Goal: Information Seeking & Learning: Learn about a topic

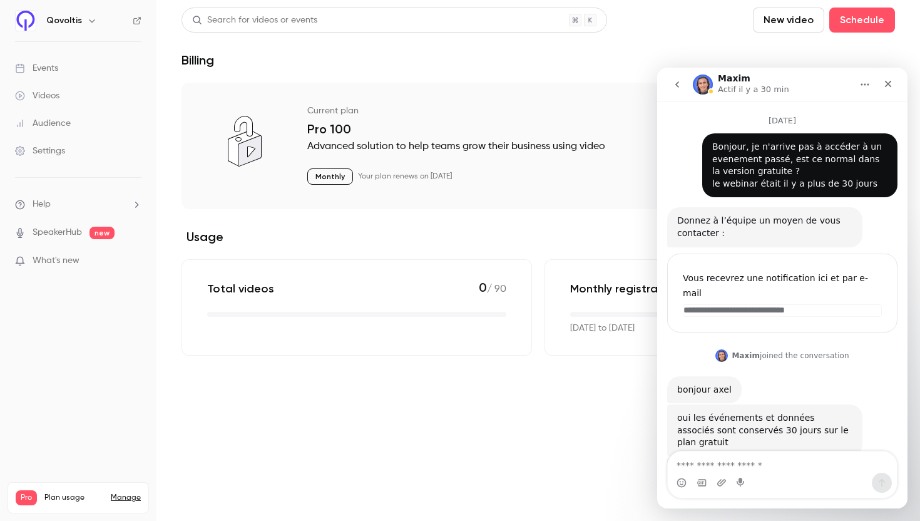
scroll to position [539, 0]
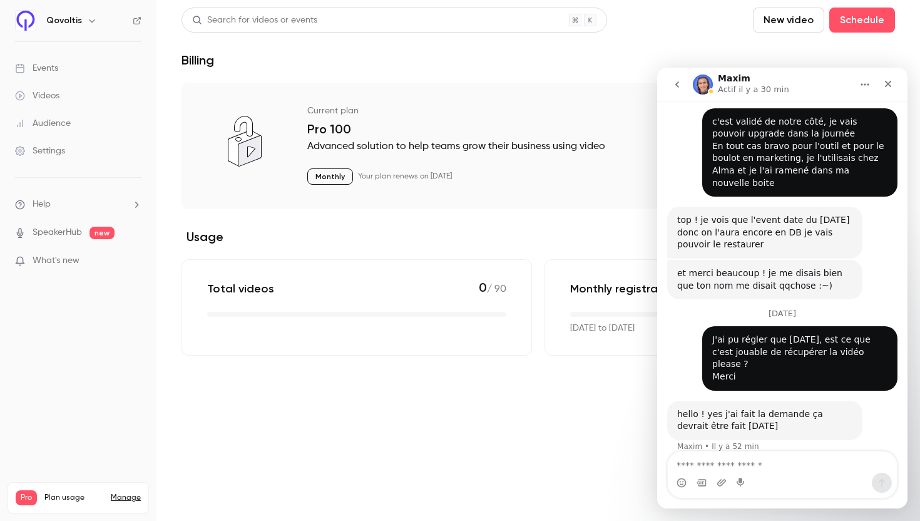
click at [61, 93] on link "Videos" at bounding box center [78, 96] width 157 height 28
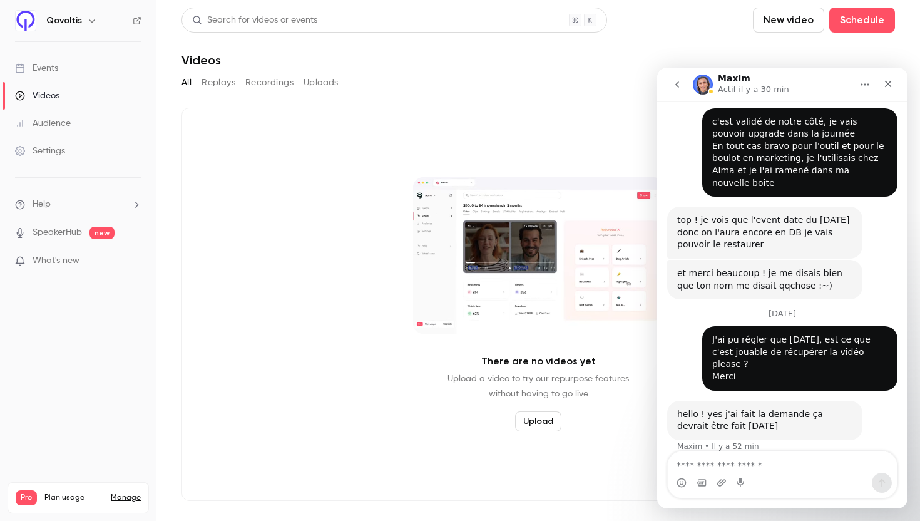
click at [215, 81] on button "Replays" at bounding box center [219, 83] width 34 height 20
click at [262, 81] on button "Recordings" at bounding box center [269, 83] width 48 height 20
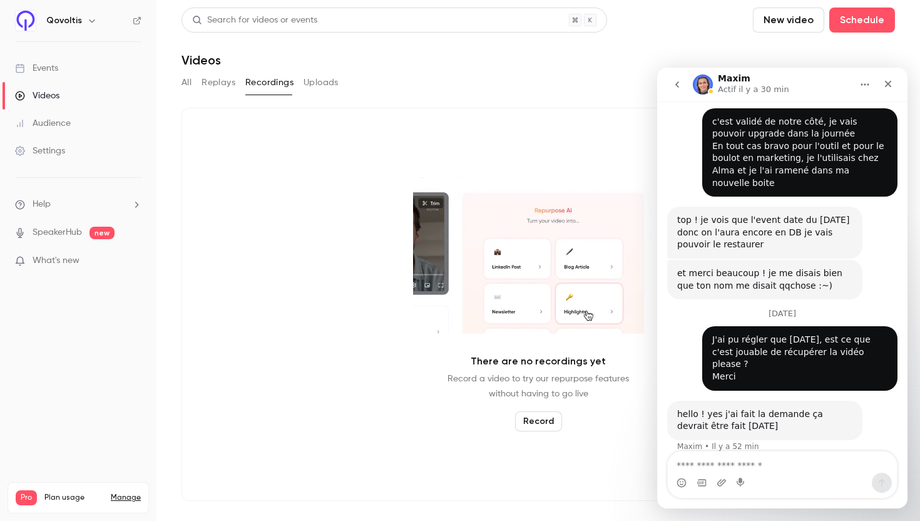
click at [60, 122] on div "Audience" at bounding box center [43, 123] width 56 height 13
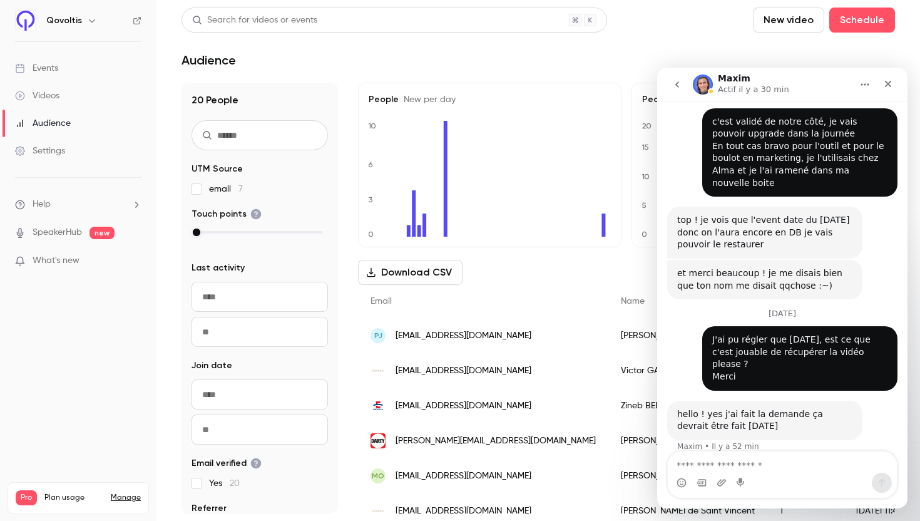
click at [62, 70] on link "Events" at bounding box center [78, 68] width 157 height 28
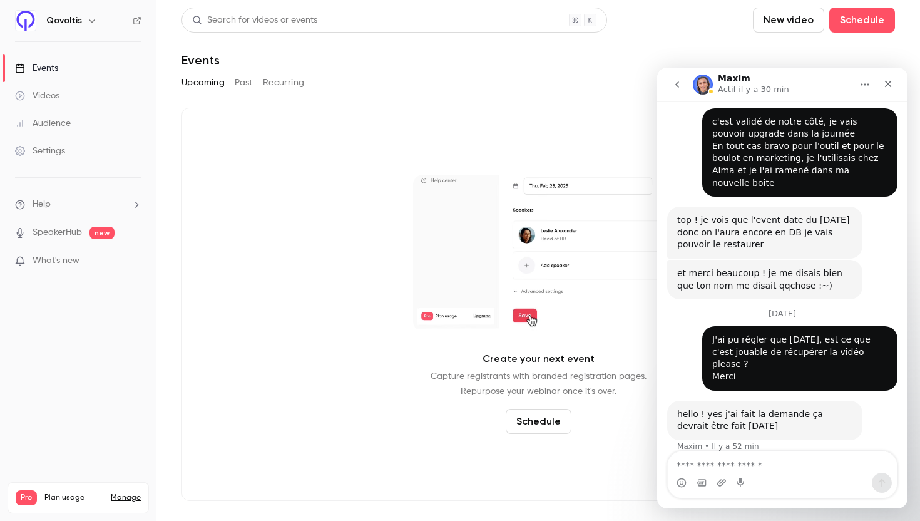
click at [243, 78] on button "Past" at bounding box center [244, 83] width 18 height 20
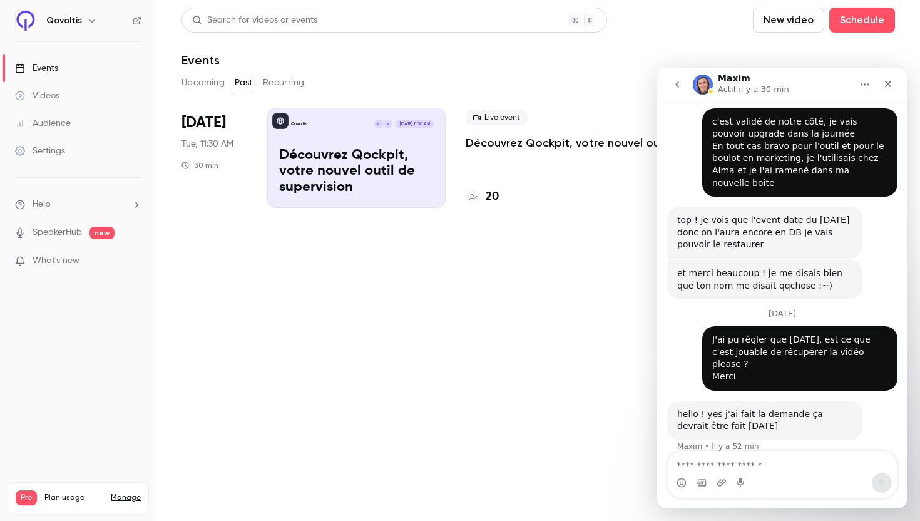
click at [528, 143] on p "Découvrez Qockpit, votre nouvel outil de supervision" at bounding box center [583, 142] width 235 height 15
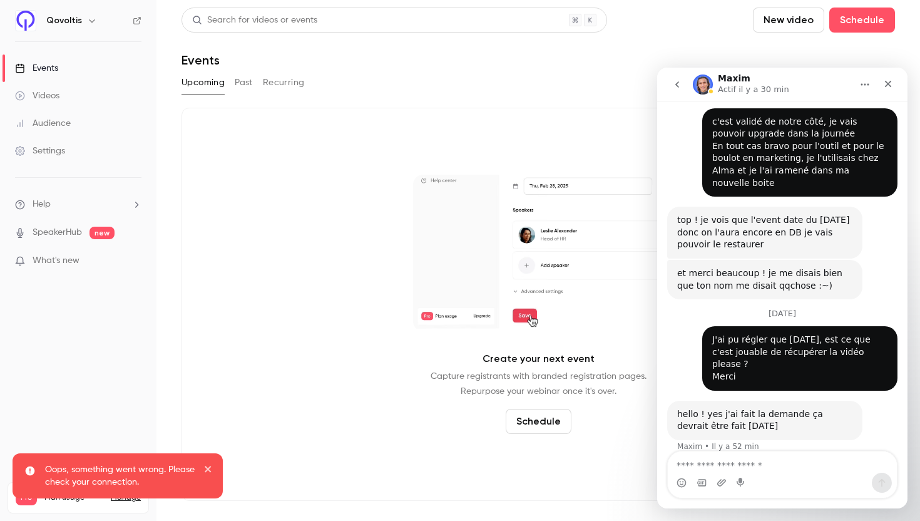
click at [246, 80] on button "Past" at bounding box center [244, 83] width 18 height 20
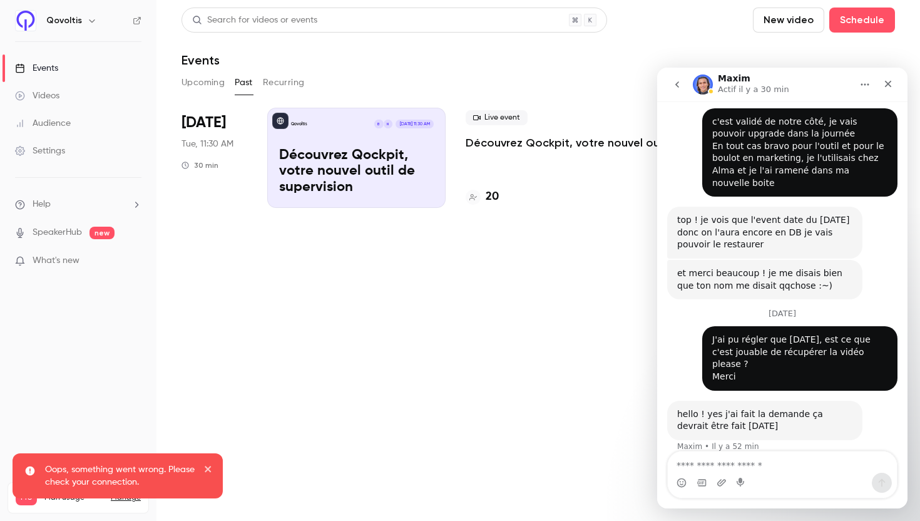
click at [496, 145] on p "Découvrez Qockpit, votre nouvel outil de supervision" at bounding box center [583, 142] width 235 height 15
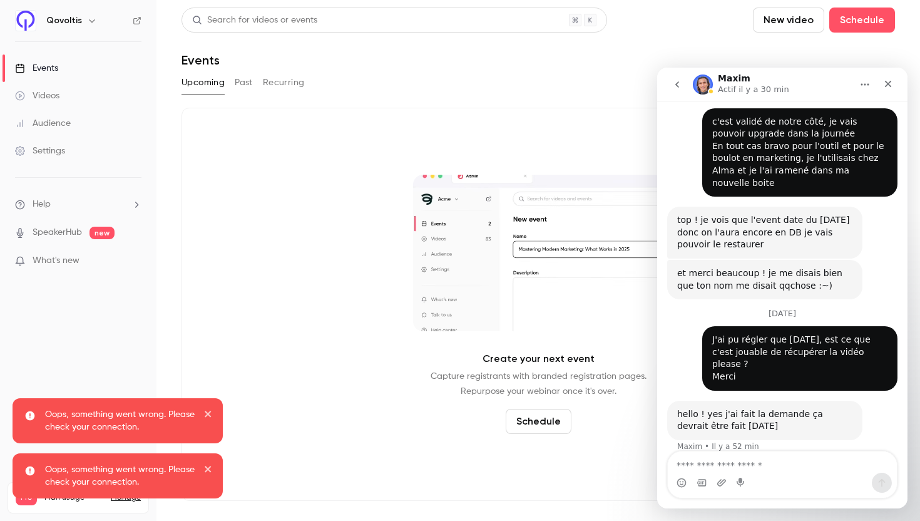
click at [229, 78] on div "Upcoming Past Recurring" at bounding box center [539, 83] width 714 height 20
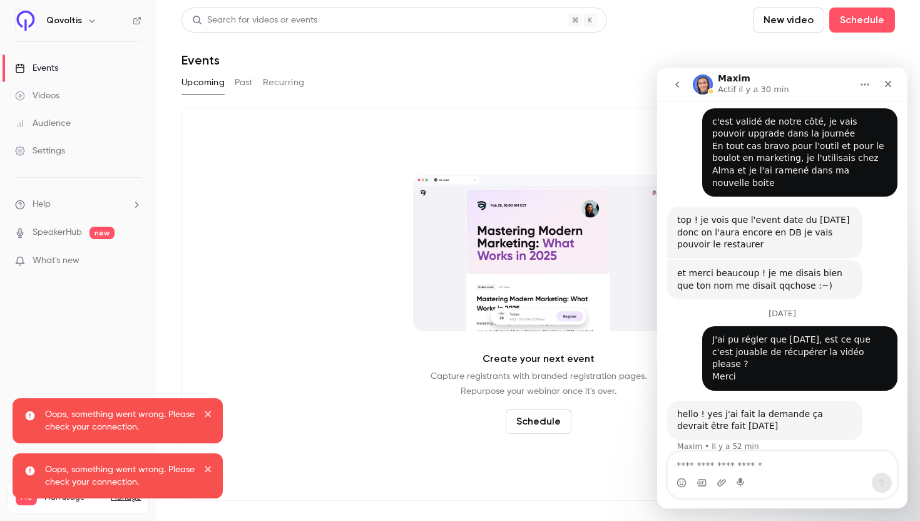
click at [239, 81] on button "Past" at bounding box center [244, 83] width 18 height 20
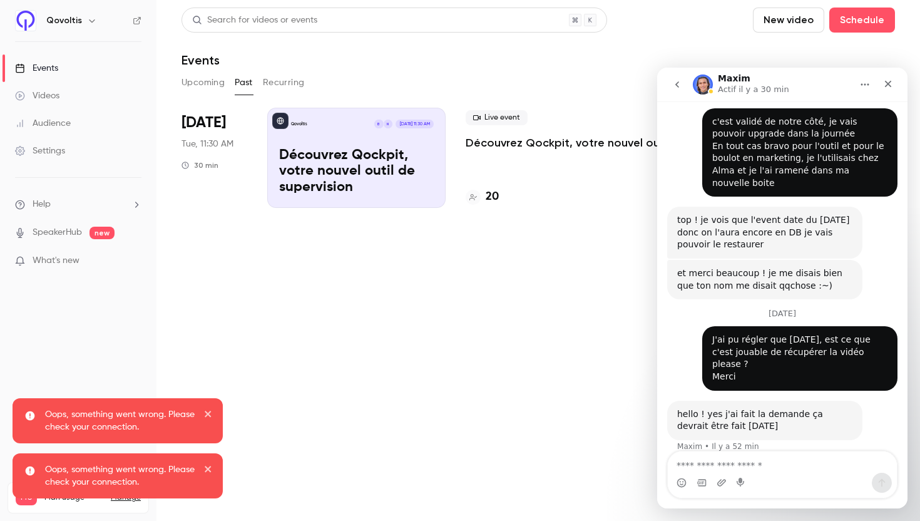
click at [621, 54] on div "Events" at bounding box center [539, 60] width 714 height 15
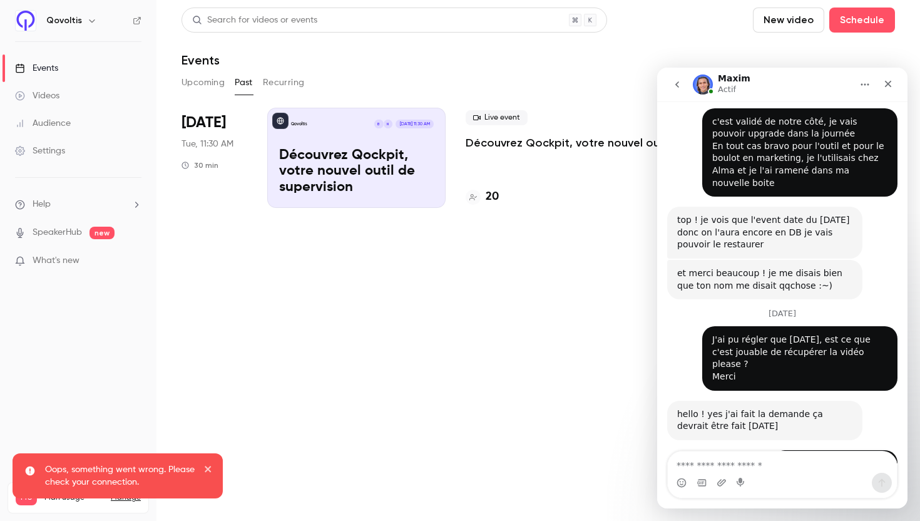
scroll to position [577, 0]
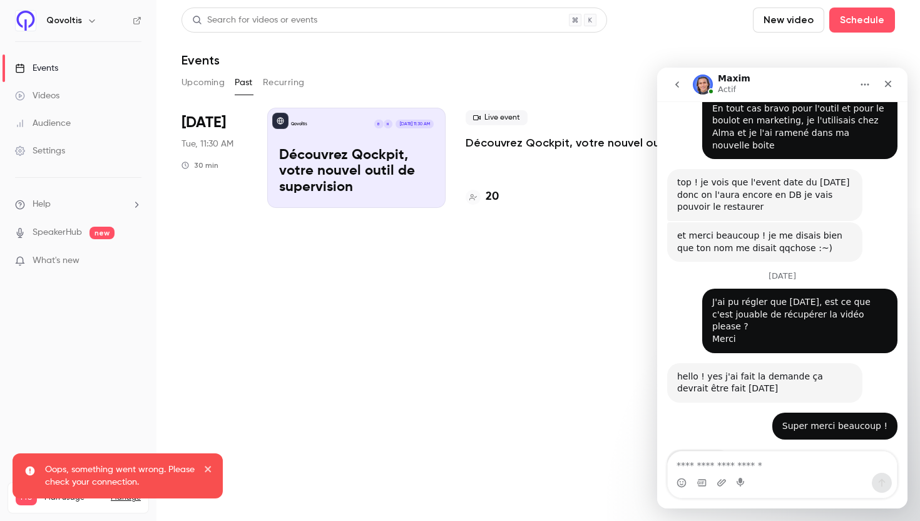
click at [532, 142] on p "Découvrez Qockpit, votre nouvel outil de supervision" at bounding box center [583, 142] width 235 height 15
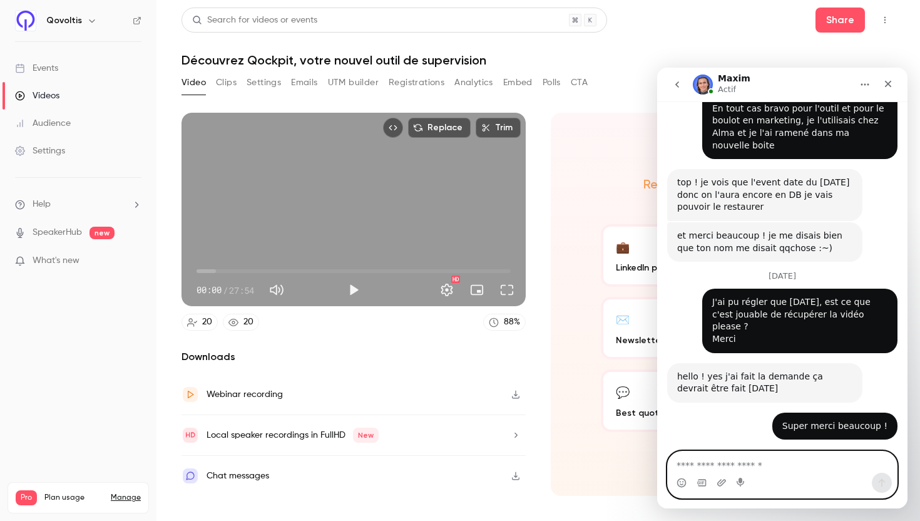
click at [710, 465] on textarea "Envoyer un message..." at bounding box center [782, 461] width 229 height 21
type textarea "**********"
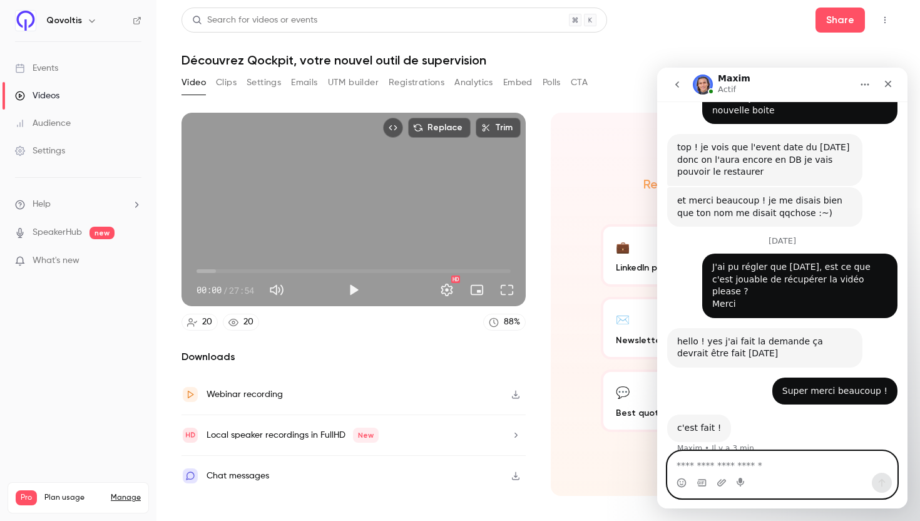
scroll to position [614, 0]
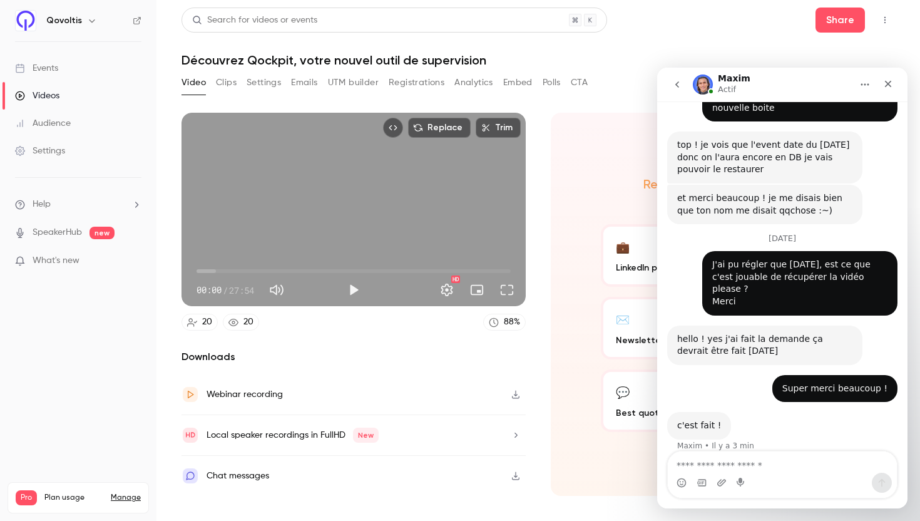
click at [647, 71] on div "Search for videos or events Share Découvrez Qockpit, votre nouvel outil de supe…" at bounding box center [539, 261] width 714 height 506
click at [647, 67] on h1 "Découvrez Qockpit, votre nouvel outil de supervision" at bounding box center [539, 60] width 714 height 15
